Goal: Task Accomplishment & Management: Complete application form

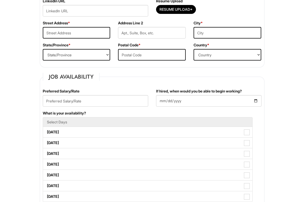
scroll to position [233, 0]
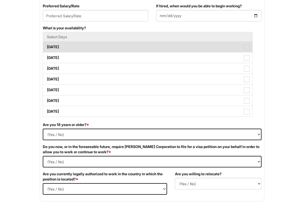
click at [171, 42] on label "[DATE]" at bounding box center [147, 47] width 209 height 10
click at [46, 43] on Available_Monday "[DATE]" at bounding box center [44, 44] width 3 height 3
click at [171, 51] on label "[DATE]" at bounding box center [147, 47] width 209 height 10
click at [46, 46] on Available_Monday "[DATE]" at bounding box center [44, 44] width 3 height 3
checkbox Available_Monday "false"
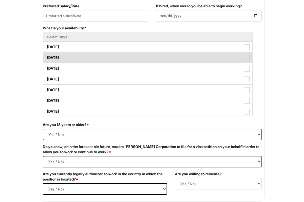
click at [171, 61] on label "[DATE]" at bounding box center [147, 57] width 209 height 10
click at [46, 57] on Available_Tuesday "[DATE]" at bounding box center [44, 55] width 3 height 3
click at [178, 54] on label "[DATE]" at bounding box center [147, 57] width 209 height 10
click at [46, 54] on Available_Tuesday "[DATE]" at bounding box center [44, 55] width 3 height 3
checkbox Available_Tuesday "false"
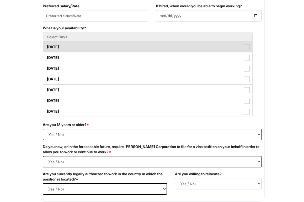
click at [245, 45] on span at bounding box center [247, 47] width 6 height 6
click at [46, 45] on Available_Monday "[DATE]" at bounding box center [44, 44] width 3 height 3
checkbox Available_Monday "true"
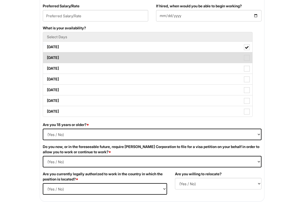
click at [245, 57] on span at bounding box center [247, 58] width 6 height 6
click at [46, 57] on Available_Tuesday "[DATE]" at bounding box center [44, 55] width 3 height 3
checkbox Available_Tuesday "true"
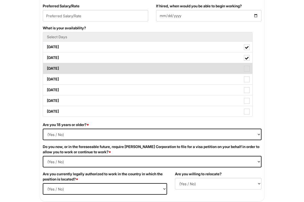
click at [245, 73] on label "[DATE]" at bounding box center [147, 68] width 209 height 10
click at [46, 68] on Available_Wednesday "[DATE]" at bounding box center [44, 65] width 3 height 3
checkbox Available_Wednesday "true"
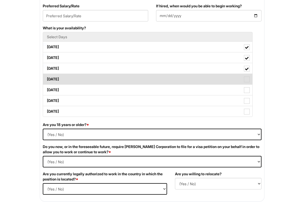
click at [245, 81] on span at bounding box center [247, 80] width 6 height 6
click at [46, 78] on Available_Thursday "[DATE]" at bounding box center [44, 76] width 3 height 3
checkbox Available_Thursday "true"
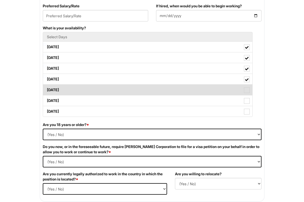
click at [245, 89] on span at bounding box center [247, 90] width 6 height 6
click at [46, 89] on Available_Friday "[DATE]" at bounding box center [44, 87] width 3 height 3
checkbox Available_Friday "true"
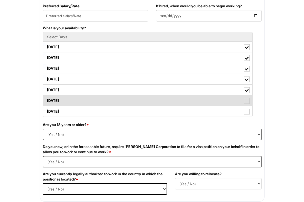
click at [245, 103] on span at bounding box center [247, 101] width 6 height 6
click at [46, 100] on Available_Saturday "[DATE]" at bounding box center [44, 98] width 3 height 3
checkbox Available_Saturday "true"
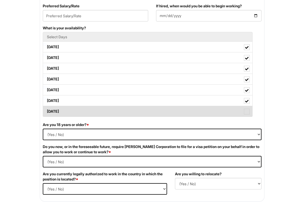
click at [245, 109] on span at bounding box center [247, 112] width 6 height 6
click at [46, 109] on Available_Sunday "[DATE]" at bounding box center [44, 108] width 3 height 3
checkbox Available_Sunday "true"
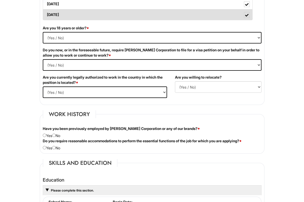
scroll to position [336, 0]
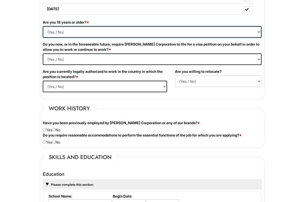
select select "Yes"
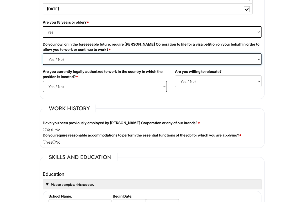
select Required "Yes"
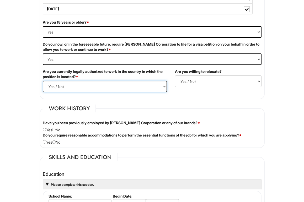
select select "No"
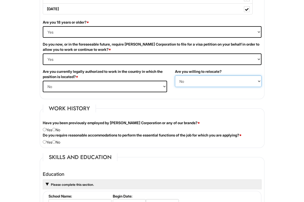
select select "Y"
click at [59, 130] on div "Have you been previously employed by [PERSON_NAME] Corporation or any of our br…" at bounding box center [152, 126] width 227 height 12
click at [55, 130] on input "radio" at bounding box center [53, 129] width 3 height 3
radio input "true"
click at [55, 138] on div "Do you require reasonable accommodations to perform the essential functions of …" at bounding box center [152, 139] width 227 height 12
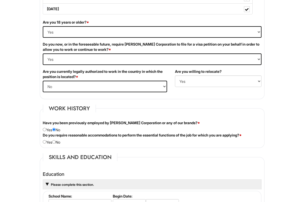
click at [56, 139] on div "Do you require reasonable accommodations to perform the essential functions of …" at bounding box center [152, 139] width 227 height 12
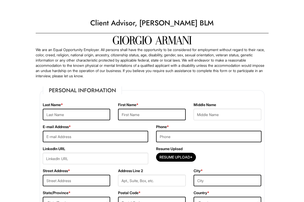
scroll to position [0, 0]
